Goal: Information Seeking & Learning: Check status

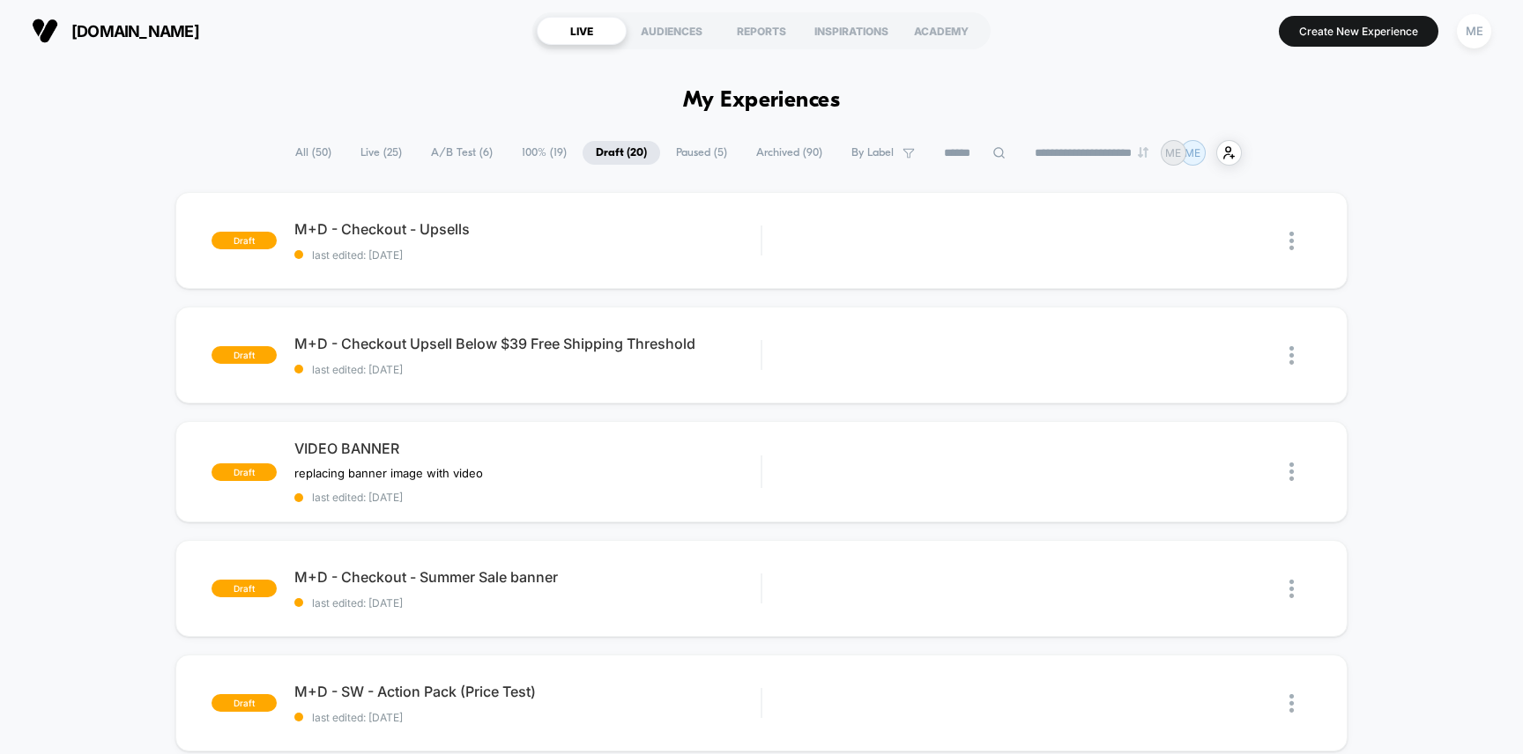
click at [466, 148] on span "A/B Test ( 6 )" at bounding box center [462, 153] width 88 height 24
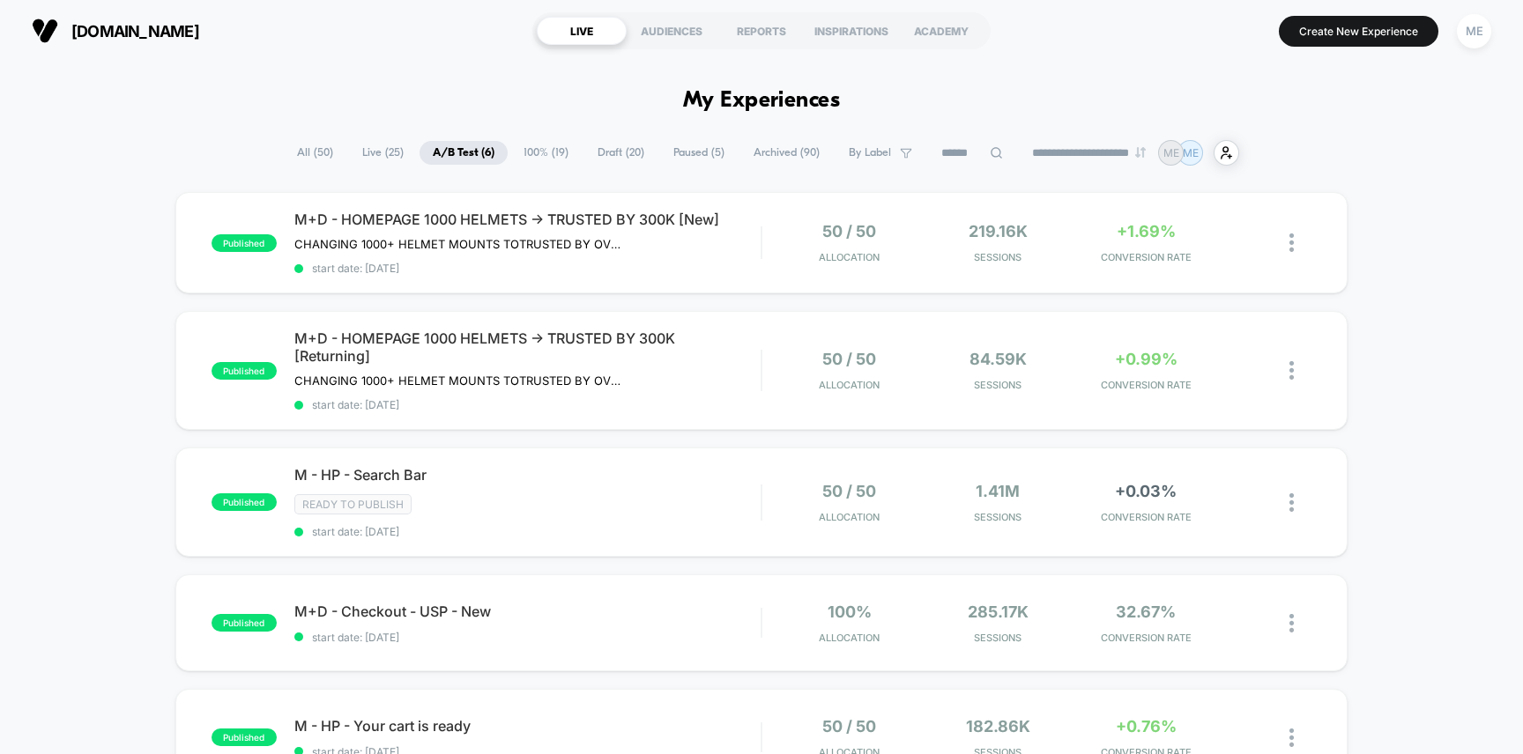
click at [371, 157] on span "Live ( 25 )" at bounding box center [383, 153] width 68 height 24
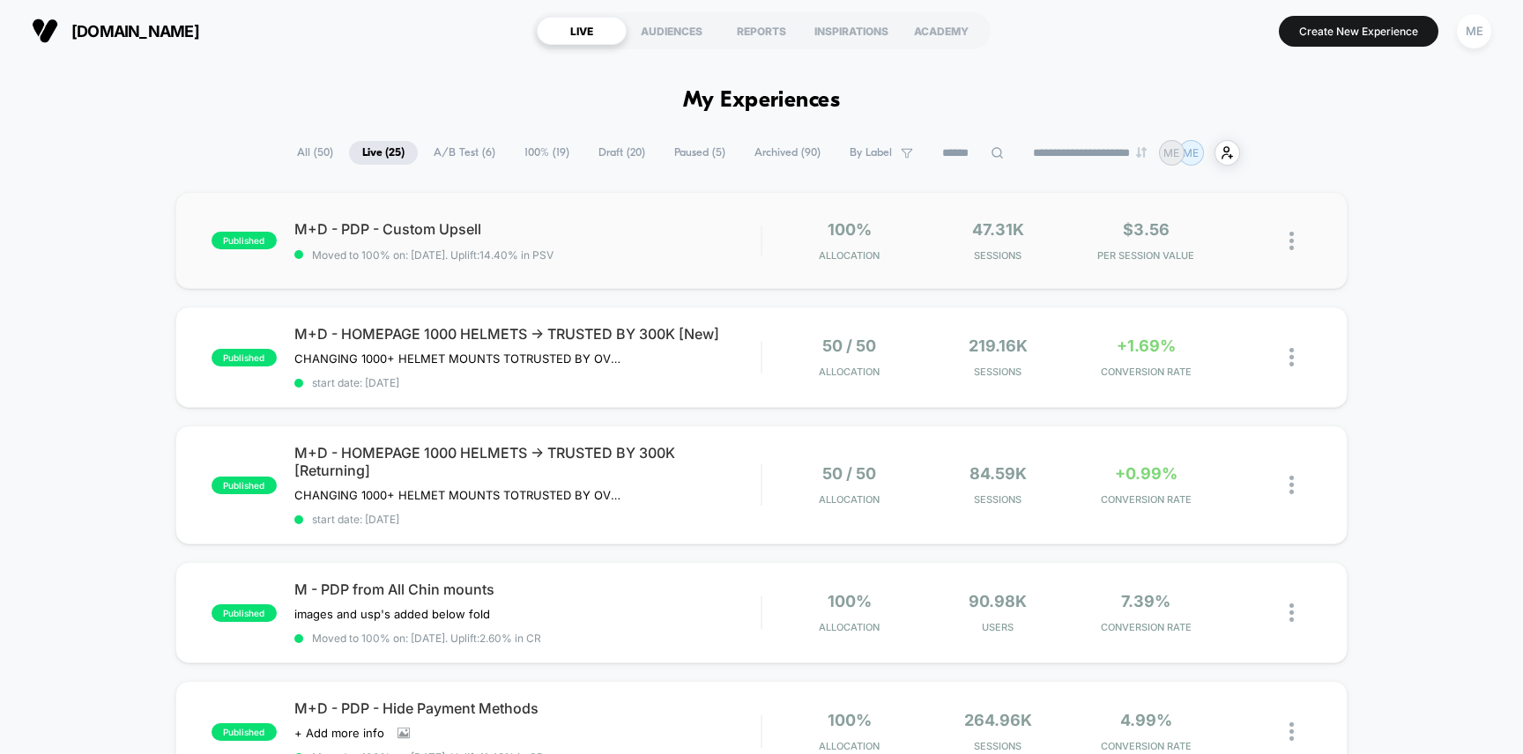
click at [728, 261] on div "published M+D - PDP - Custom Upsell Moved to 100% on: [DATE] . Uplift: 14.40% i…" at bounding box center [761, 240] width 1173 height 97
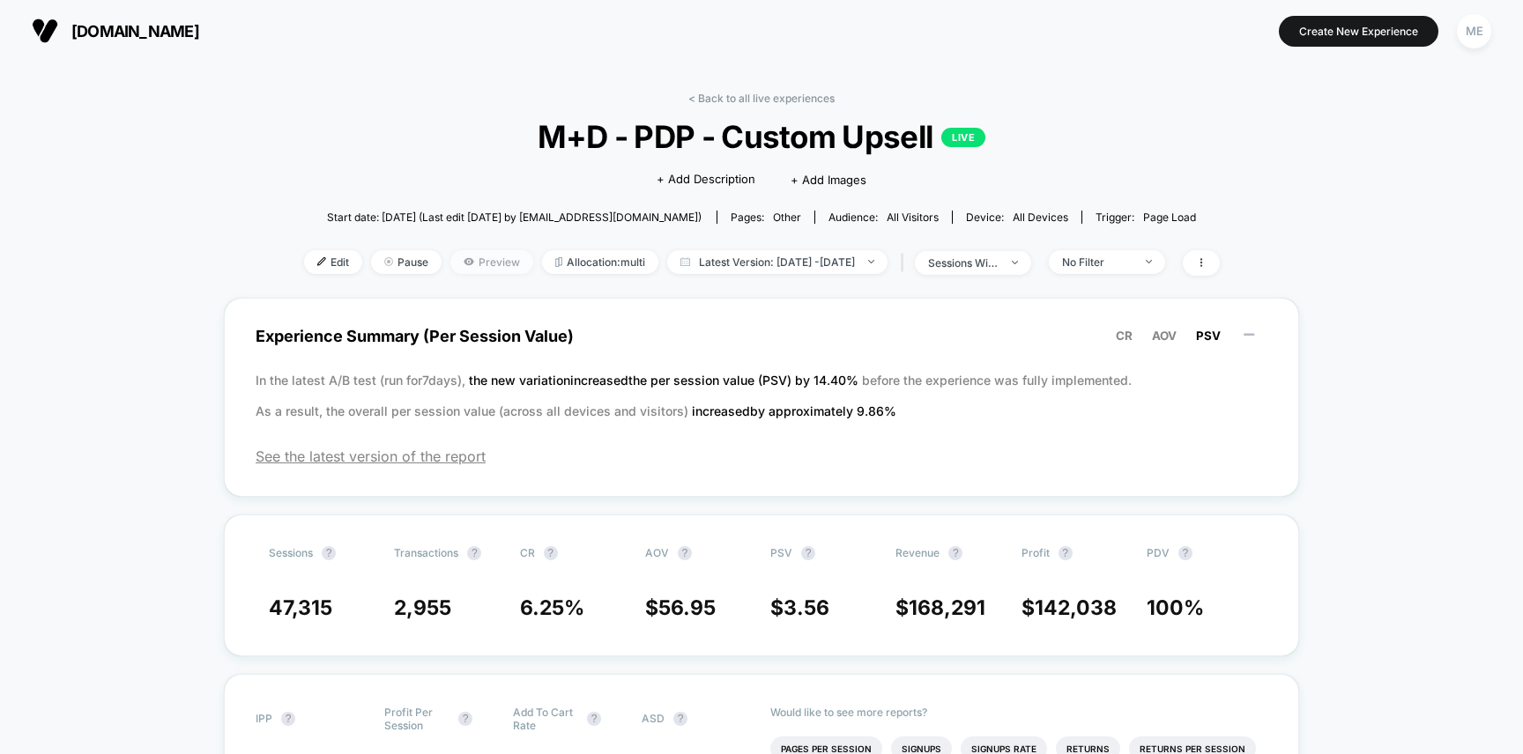
click at [467, 264] on span "Preview" at bounding box center [491, 262] width 83 height 24
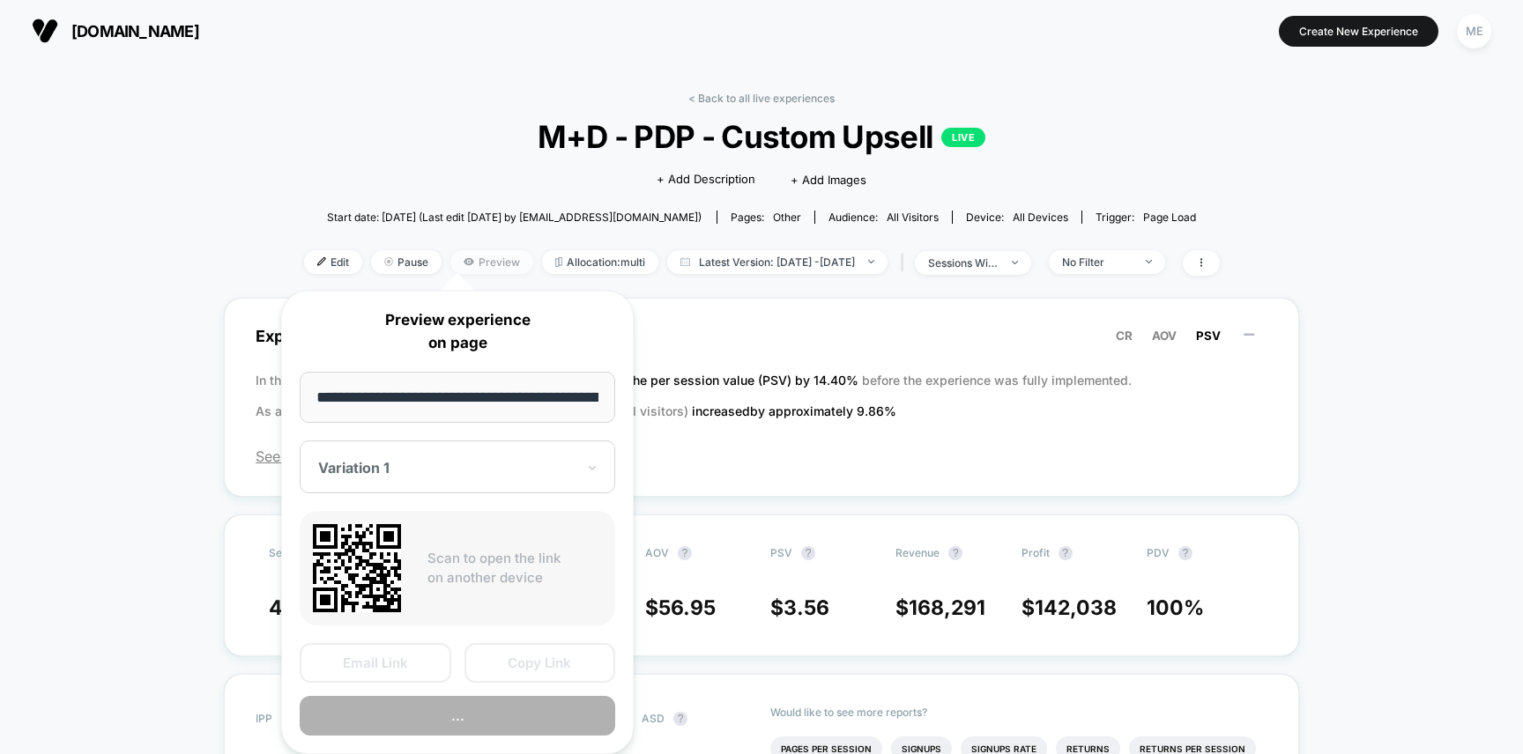
scroll to position [0, 278]
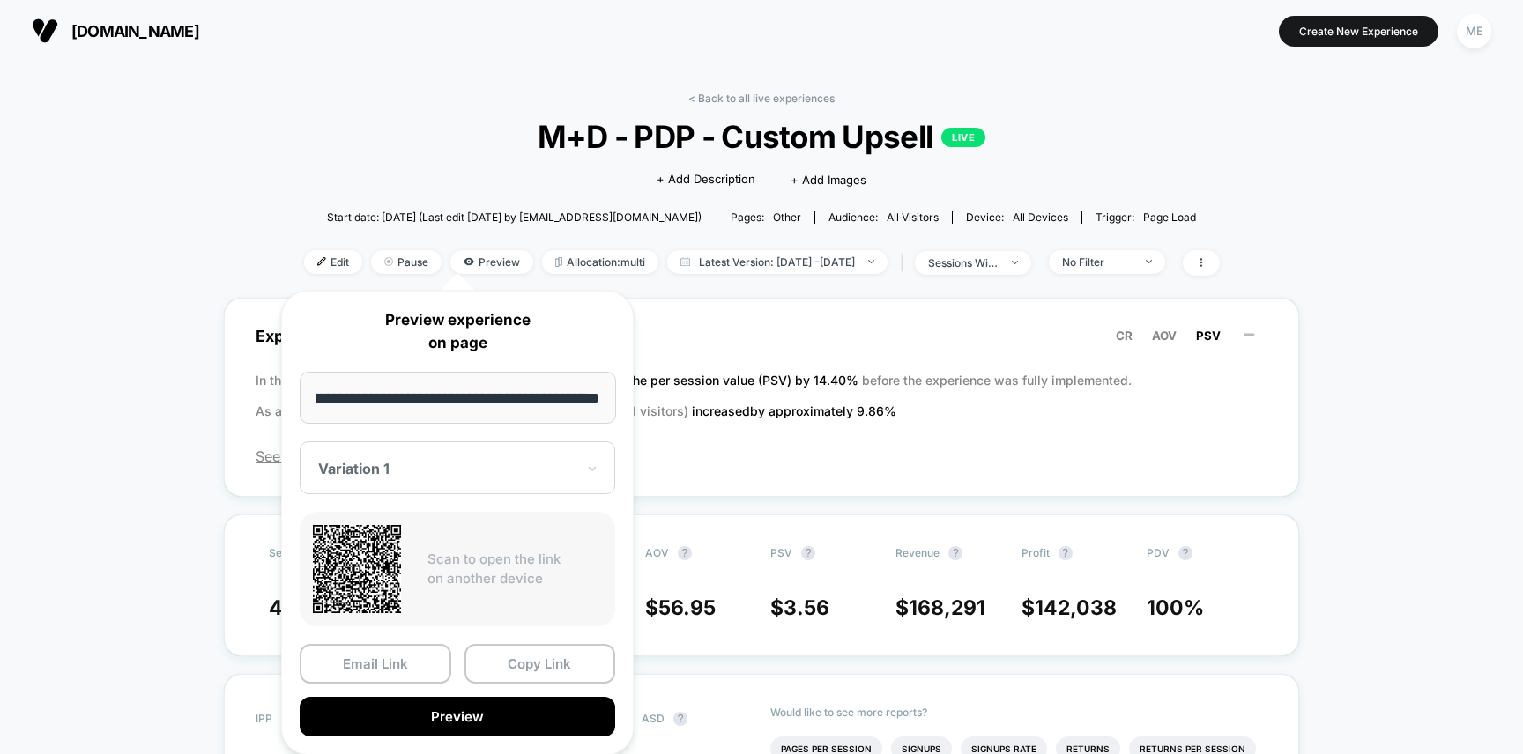
click at [442, 464] on div at bounding box center [446, 469] width 257 height 18
